Goal: Register for event/course

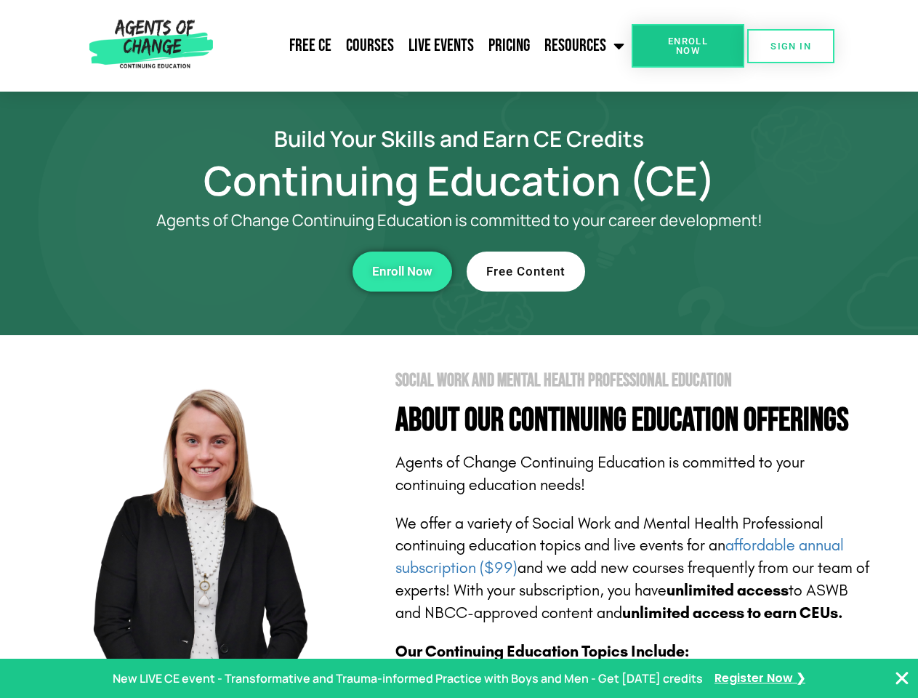
click at [459, 349] on section "Social Work and Mental Health Professional Education About Our Continuing Educa…" at bounding box center [459, 640] width 918 height 611
click at [585, 46] on link "Resources" at bounding box center [584, 46] width 95 height 36
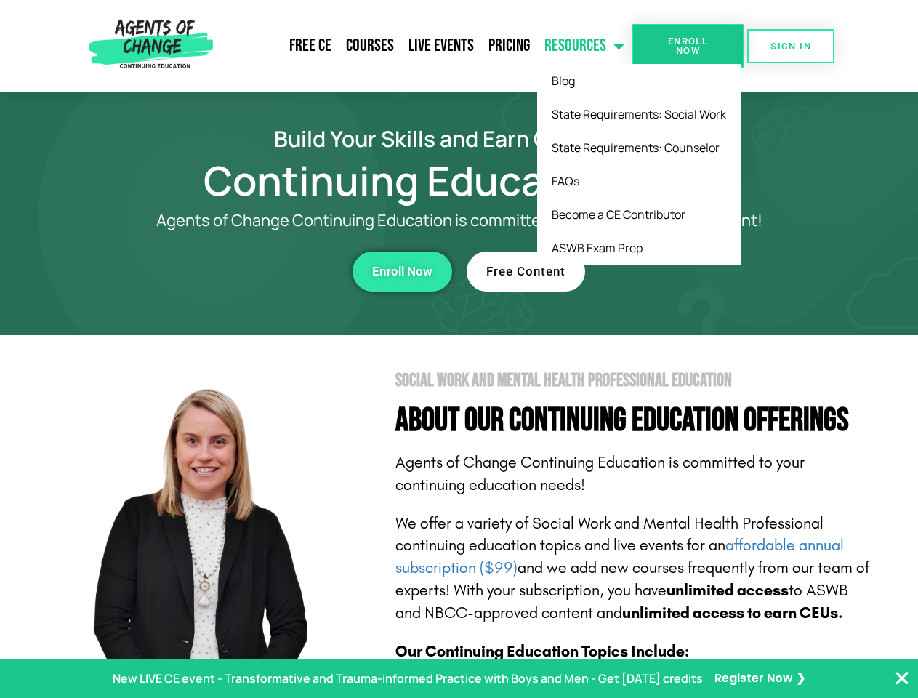
click at [688, 46] on span "Enroll Now" at bounding box center [688, 45] width 66 height 19
click at [791, 46] on span "SIGN IN" at bounding box center [791, 45] width 41 height 9
click at [252, 271] on div "Enroll Now" at bounding box center [252, 272] width 400 height 40
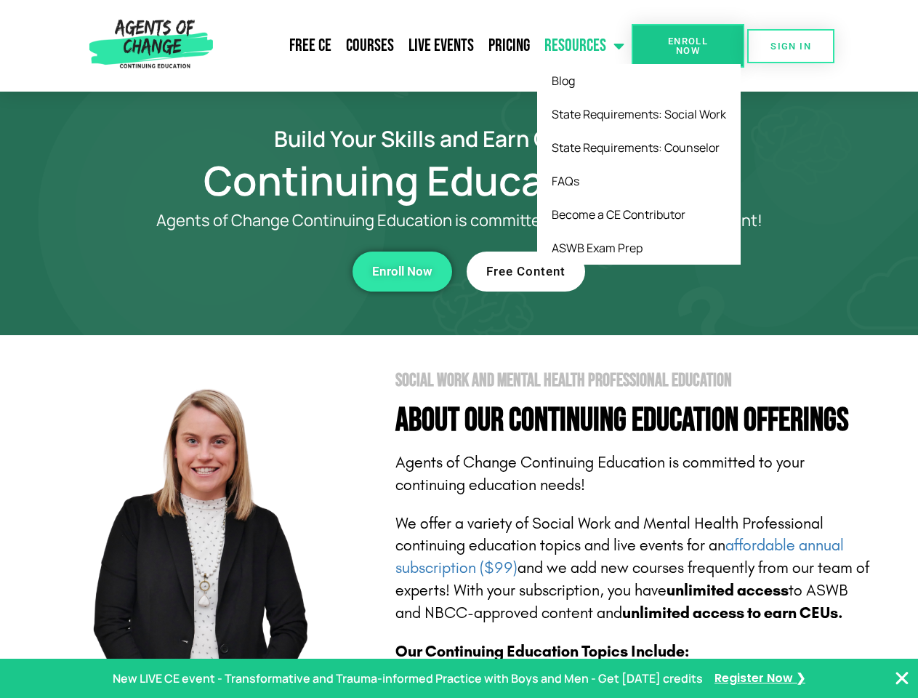
click at [252, 271] on div "Enroll Now" at bounding box center [252, 272] width 400 height 40
click at [402, 271] on span "Enroll Now" at bounding box center [402, 271] width 60 height 12
